Goal: Task Accomplishment & Management: Use online tool/utility

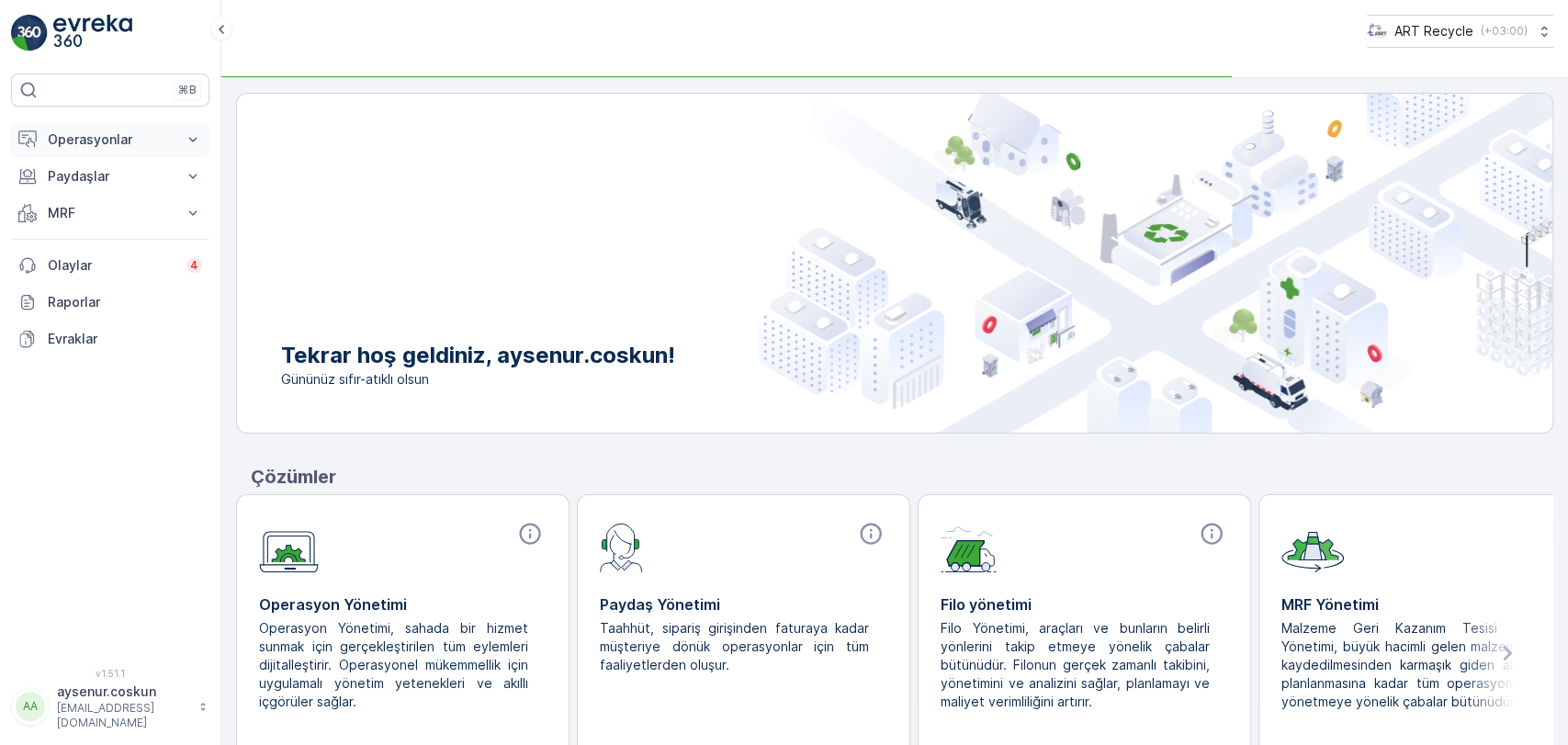
click at [144, 128] on button "Operasyonlar" at bounding box center [110, 139] width 198 height 37
click at [130, 221] on p "Rotalar & Görevler" at bounding box center [104, 223] width 114 height 19
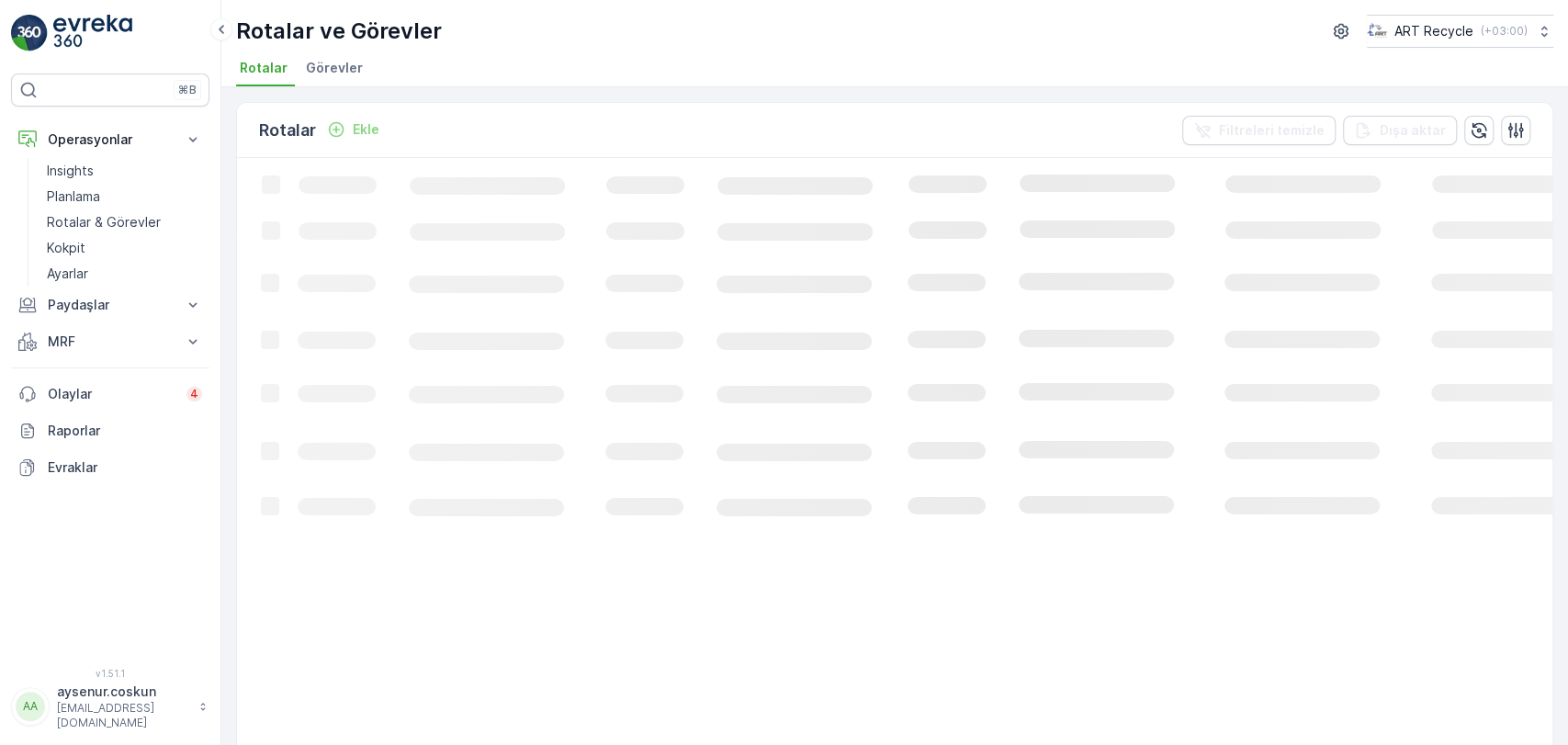
click at [328, 81] on li "Görevler" at bounding box center [336, 70] width 68 height 31
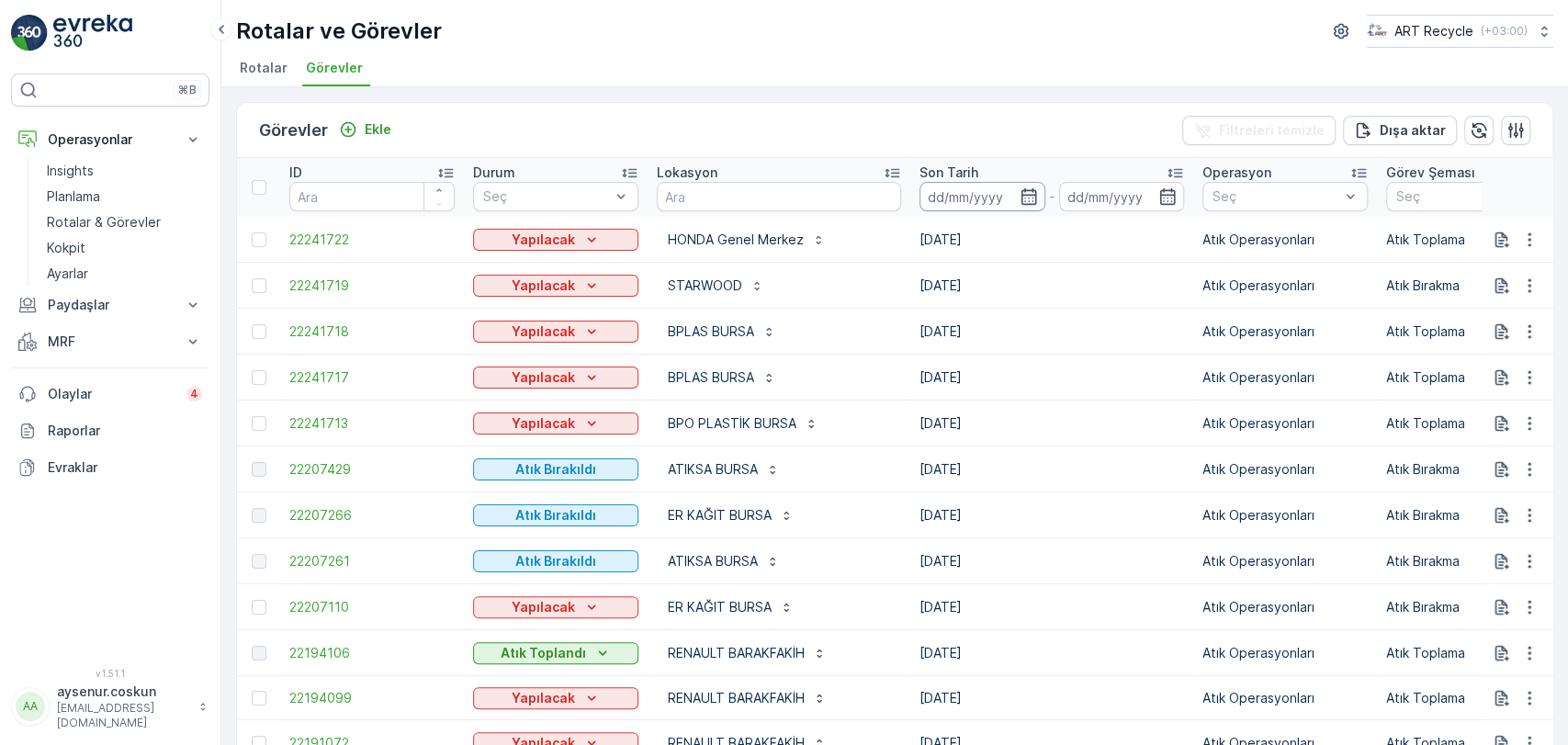
click at [948, 204] on input at bounding box center [982, 196] width 125 height 29
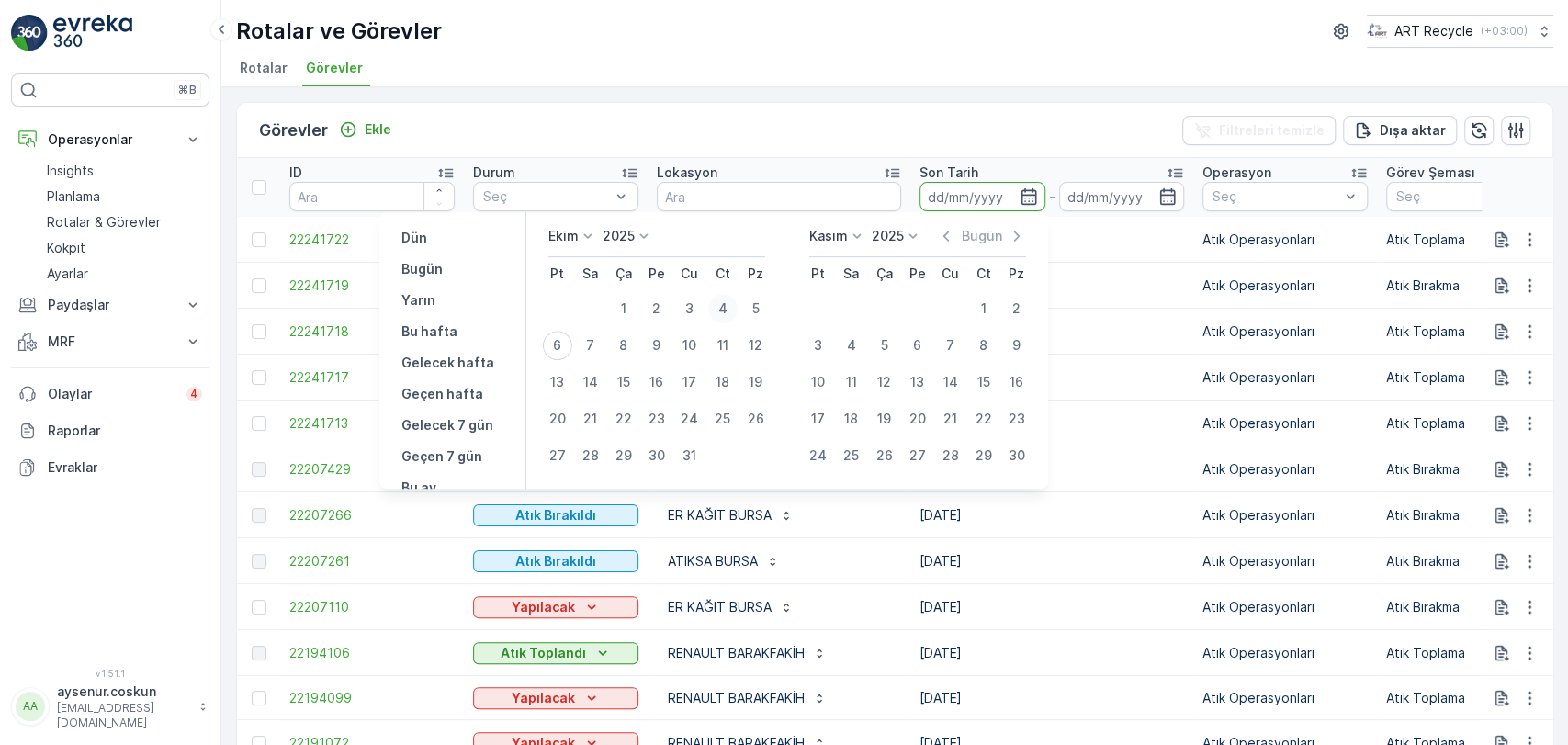
click at [723, 303] on div "4" at bounding box center [722, 308] width 29 height 29
type input "[DATE]"
click at [723, 310] on div "4" at bounding box center [722, 308] width 29 height 29
type input "[DATE]"
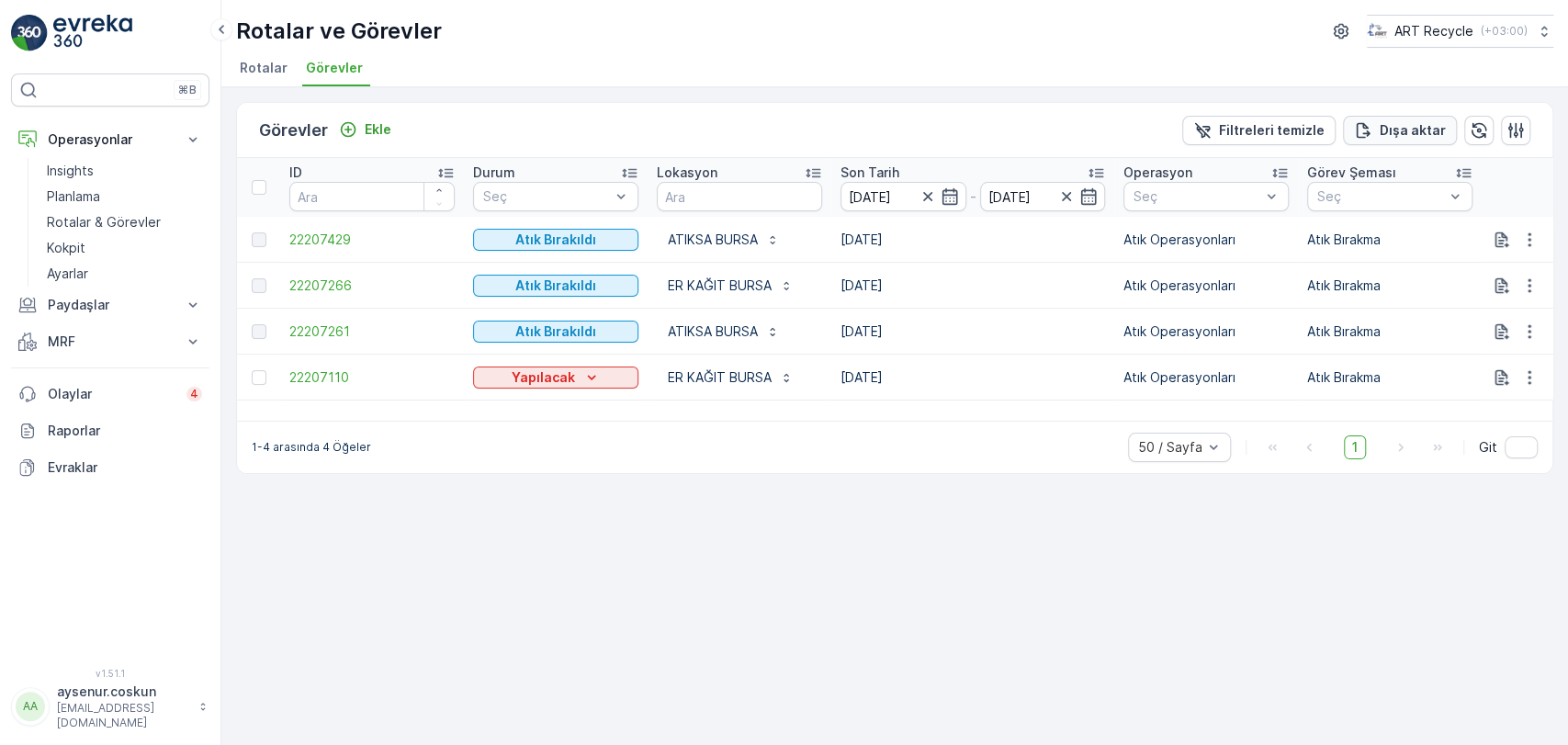
click at [1439, 129] on p "Dışa aktar" at bounding box center [1413, 131] width 66 height 19
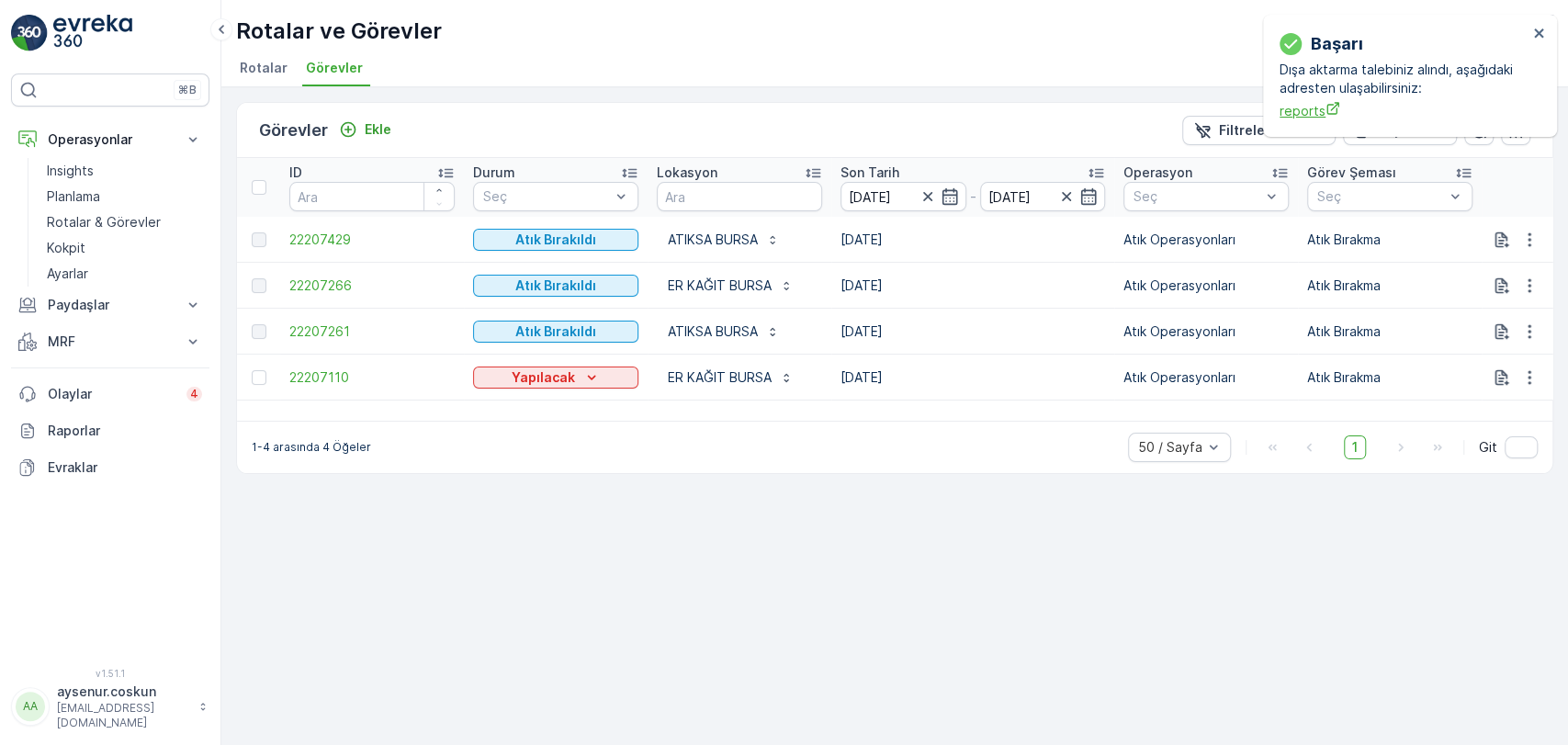
click at [1307, 115] on span "reports" at bounding box center [1403, 110] width 248 height 20
click at [1535, 30] on icon "close" at bounding box center [1538, 33] width 9 height 9
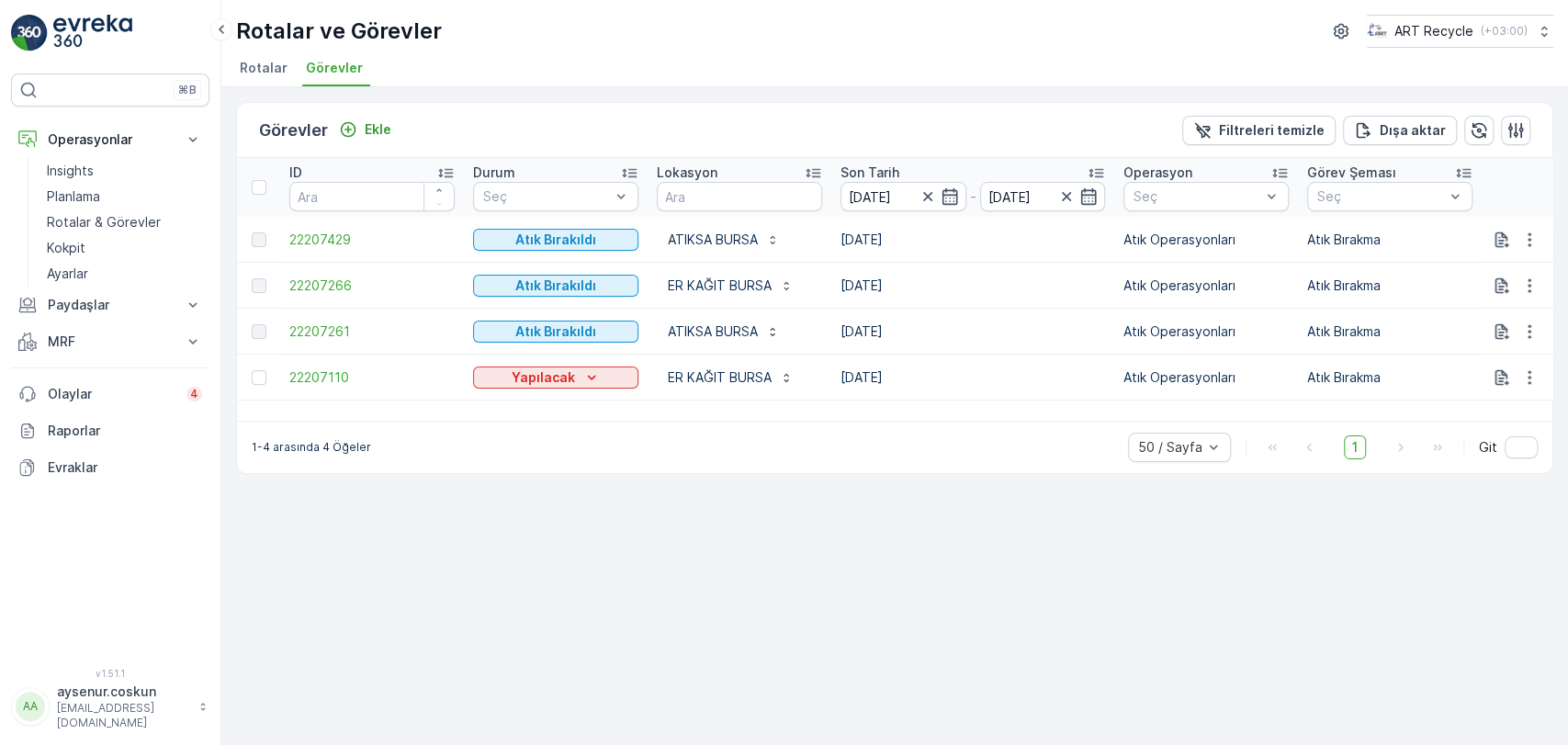
click at [35, 30] on img at bounding box center [29, 33] width 37 height 37
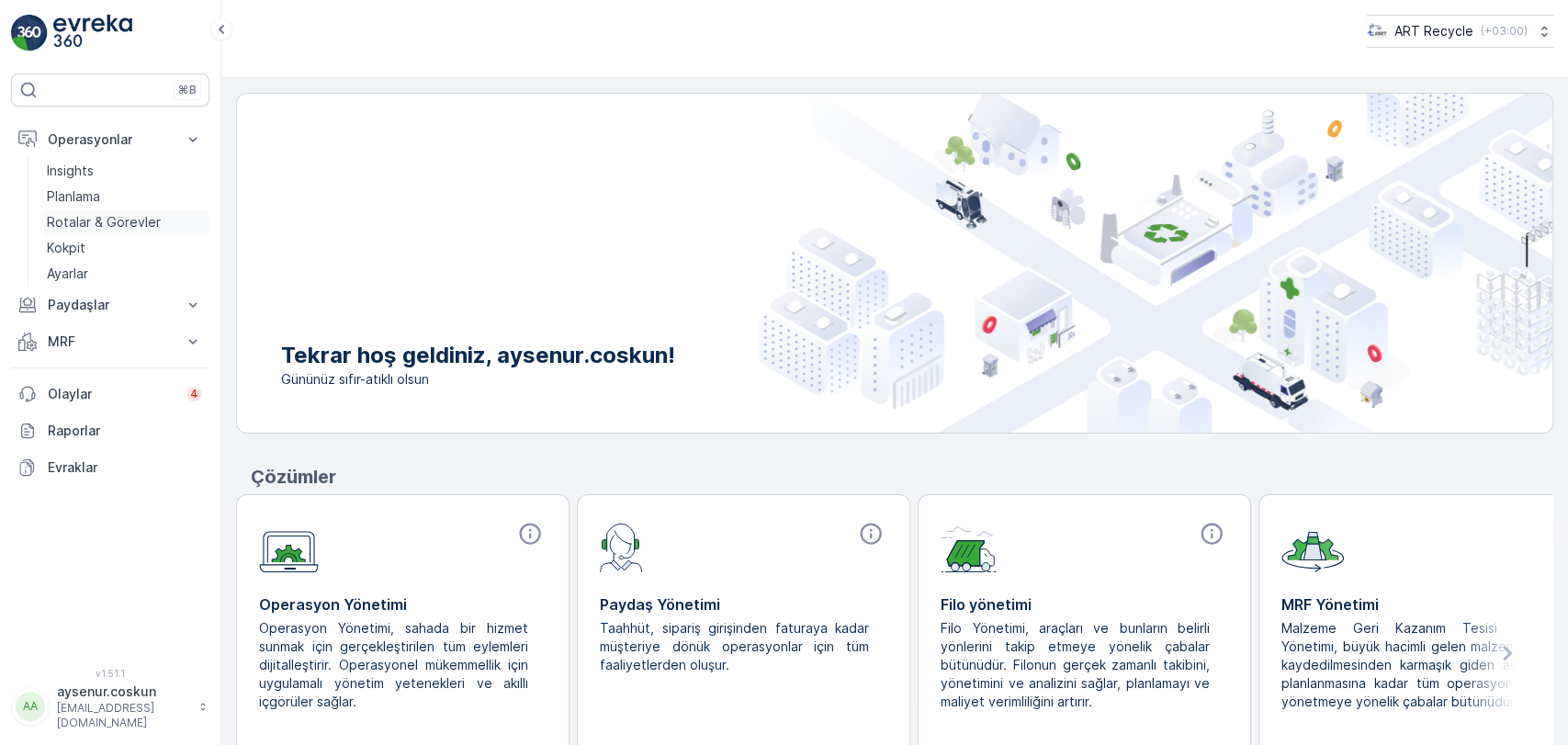
click at [165, 217] on link "Rotalar & Görevler" at bounding box center [125, 222] width 170 height 25
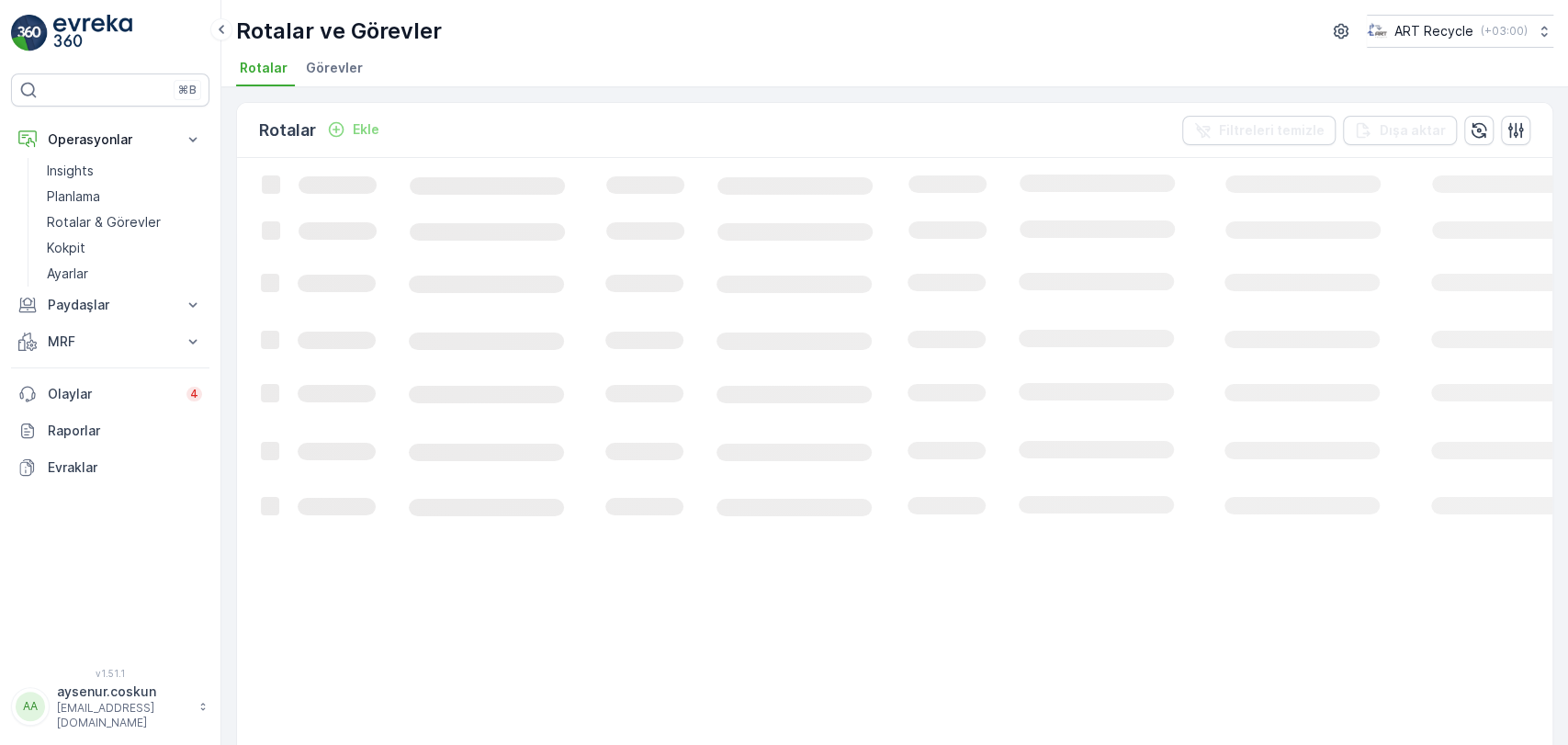
click at [353, 82] on li "Görevler" at bounding box center [336, 70] width 68 height 31
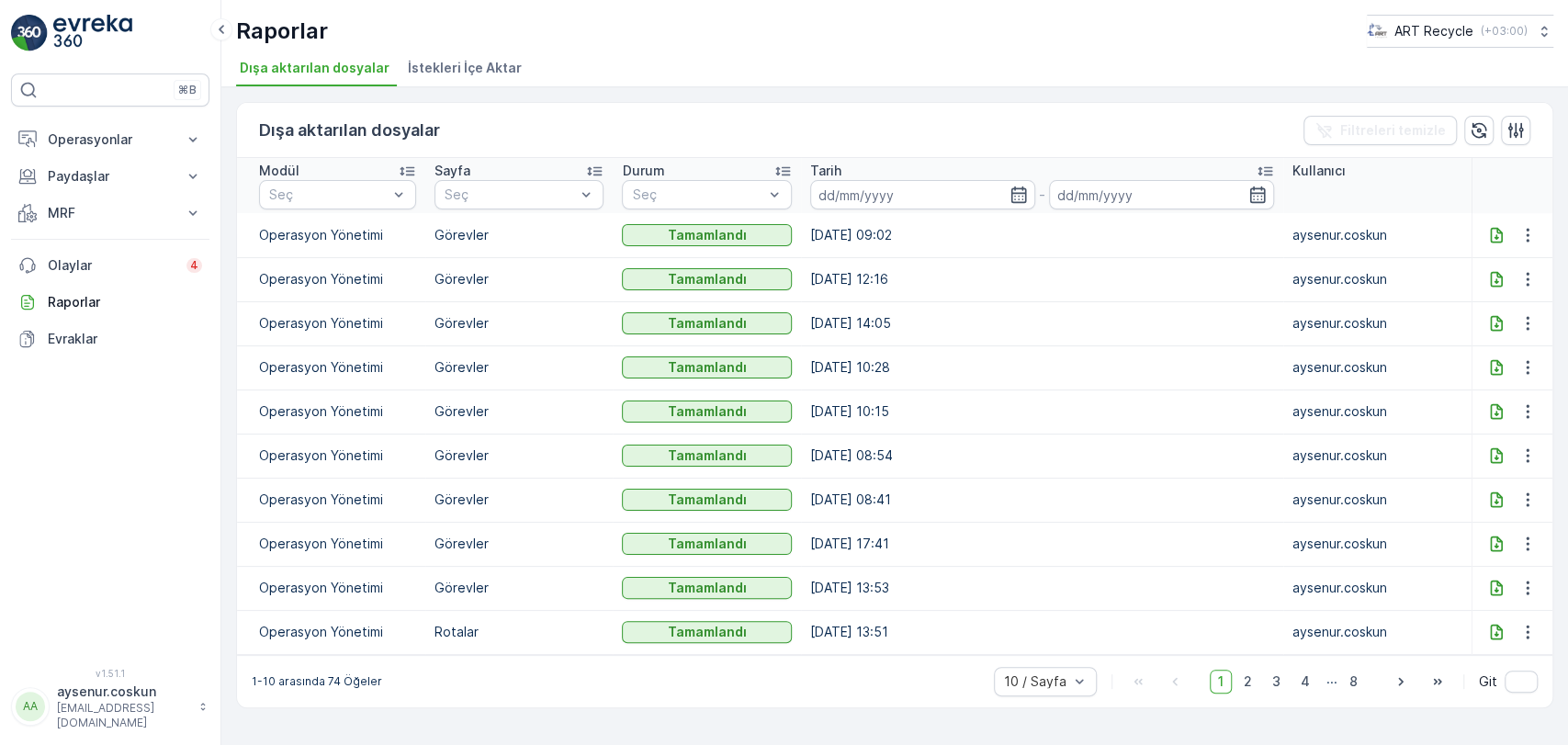
click at [1493, 233] on icon at bounding box center [1496, 235] width 19 height 19
click at [149, 151] on button "Operasyonlar" at bounding box center [110, 139] width 198 height 37
click at [135, 164] on link "Insights" at bounding box center [125, 170] width 170 height 25
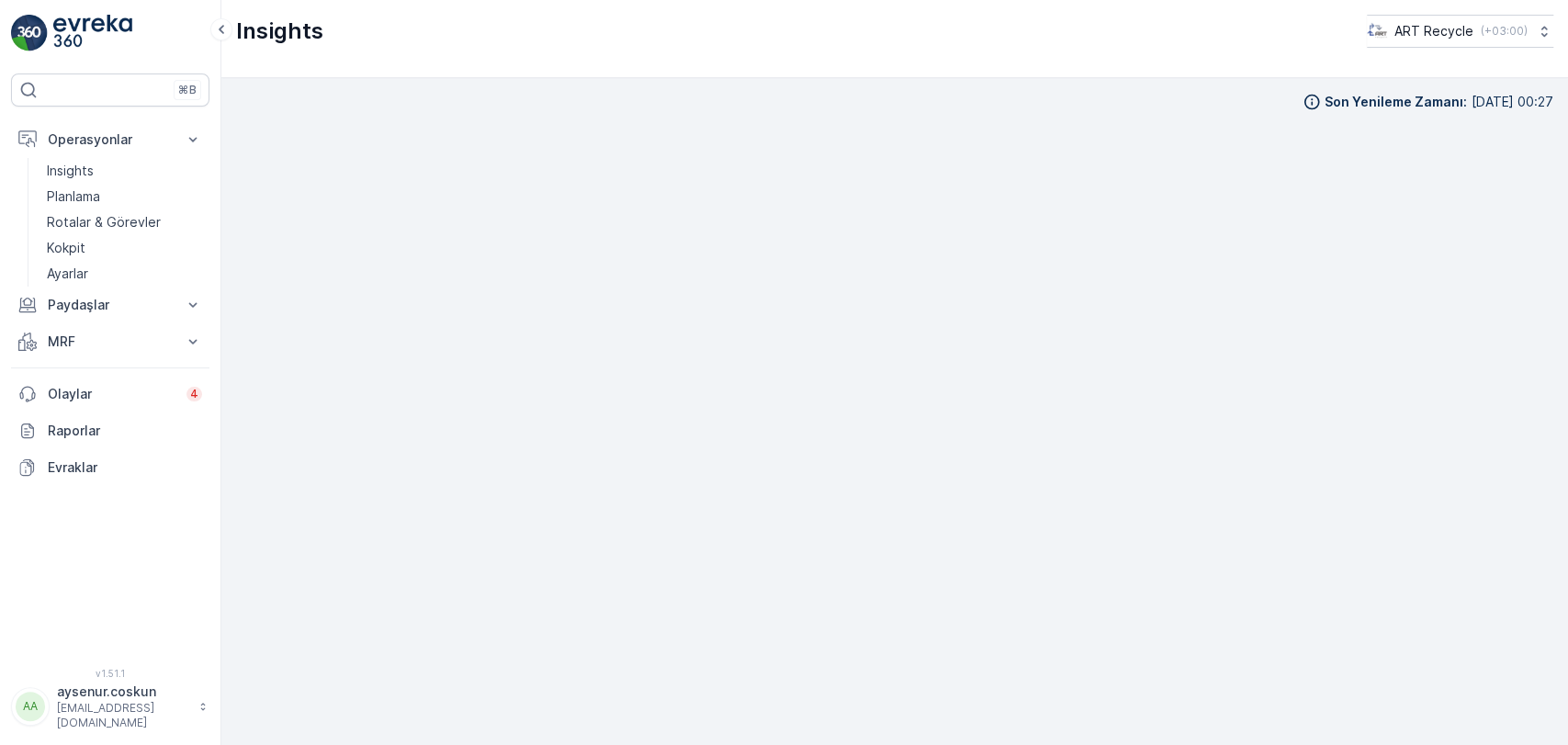
scroll to position [18, 0]
